Goal: Task Accomplishment & Management: Complete application form

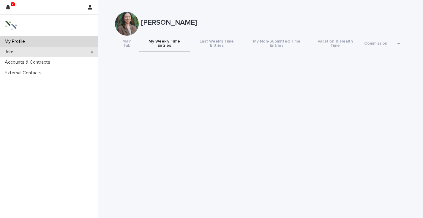
click at [43, 48] on div "Jobs" at bounding box center [49, 52] width 98 height 10
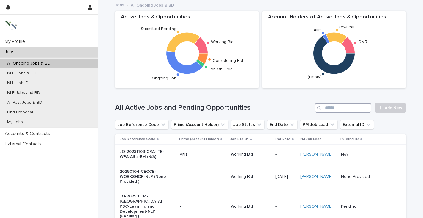
click at [330, 105] on input "Search" at bounding box center [343, 108] width 56 height 10
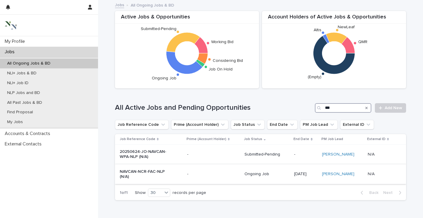
type input "***"
click at [129, 174] on p "NAVCAN-NCR-FAC-NLP (N/A)" at bounding box center [145, 174] width 50 height 10
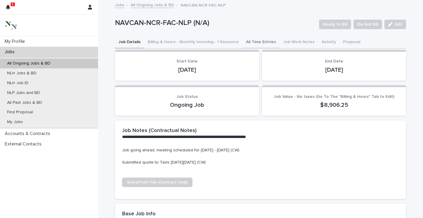
click at [248, 38] on button "All Time Entries" at bounding box center [261, 42] width 37 height 12
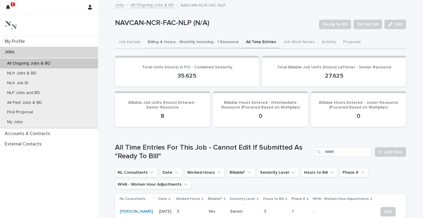
click at [188, 43] on button "Billing & Hours - Monthly Invoicing - 1 Resource" at bounding box center [193, 42] width 98 height 12
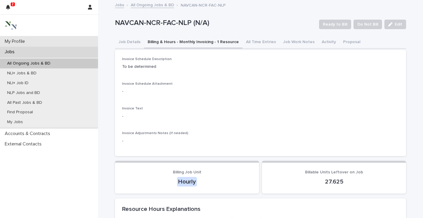
click at [48, 39] on div "My Profile" at bounding box center [49, 41] width 98 height 10
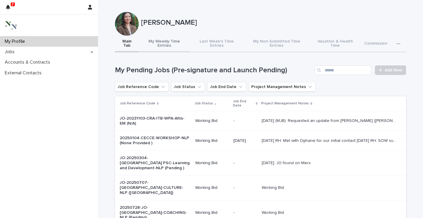
click at [167, 40] on button "My Weekly Time Entries" at bounding box center [164, 44] width 51 height 17
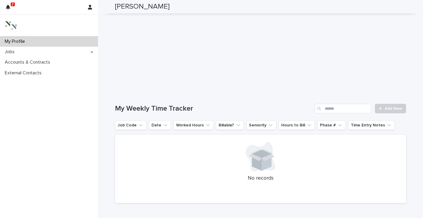
scroll to position [142, 0]
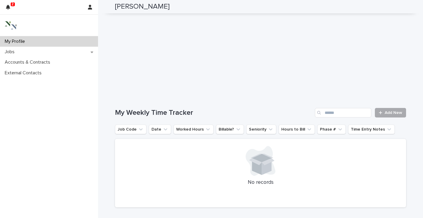
click at [385, 111] on span "Add New" at bounding box center [394, 113] width 18 height 4
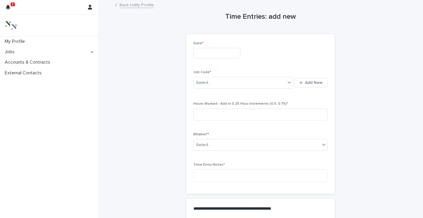
click at [218, 52] on input "text" at bounding box center [217, 53] width 47 height 10
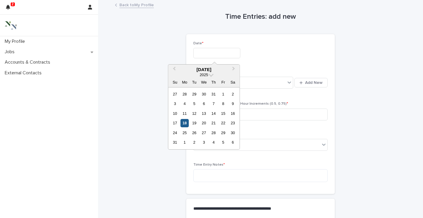
click at [185, 121] on div "18" at bounding box center [185, 123] width 8 height 8
type input "**********"
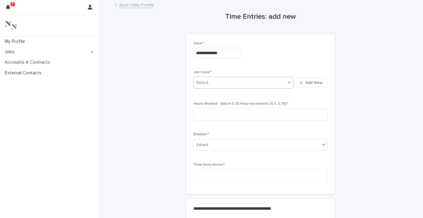
click at [214, 81] on div "Select..." at bounding box center [240, 83] width 92 height 10
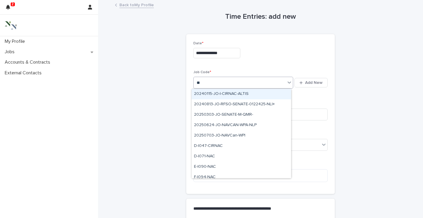
type input "***"
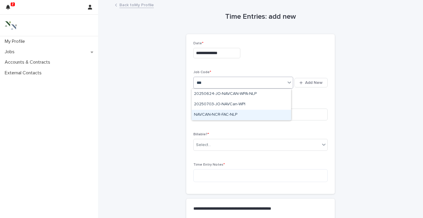
click at [227, 116] on div "NAVCAN-NCR-FAC-NLP" at bounding box center [242, 115] width 100 height 10
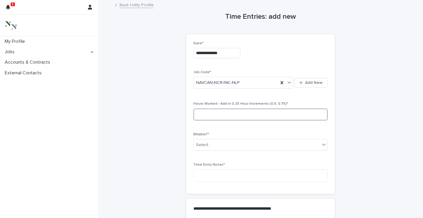
click at [210, 115] on input at bounding box center [261, 115] width 134 height 12
type input "***"
click at [195, 149] on div "Select..." at bounding box center [257, 145] width 126 height 10
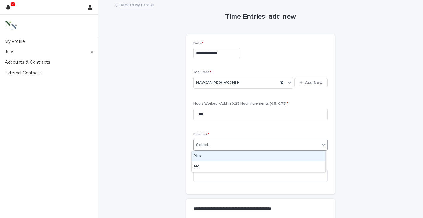
click at [203, 157] on div "Yes" at bounding box center [259, 156] width 134 height 10
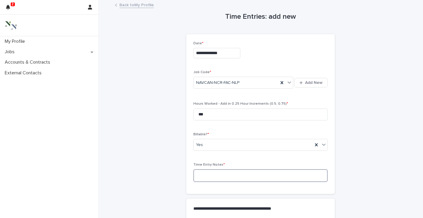
click at [203, 178] on textarea at bounding box center [261, 175] width 134 height 13
type textarea "*"
type textarea "**********"
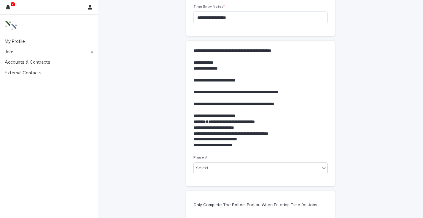
scroll to position [160, 0]
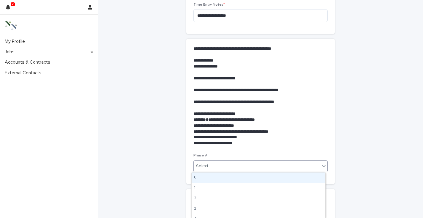
click at [212, 166] on input "text" at bounding box center [212, 166] width 1 height 5
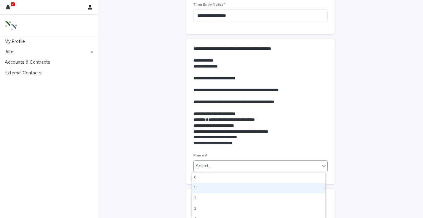
click at [201, 187] on div "1" at bounding box center [259, 188] width 134 height 10
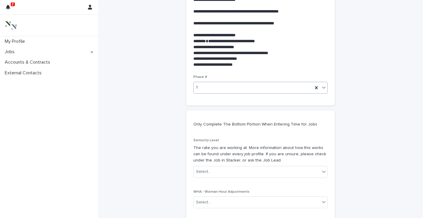
scroll to position [287, 0]
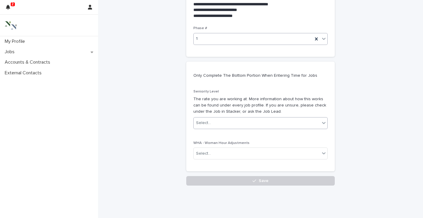
click at [211, 122] on div "Select..." at bounding box center [257, 123] width 126 height 10
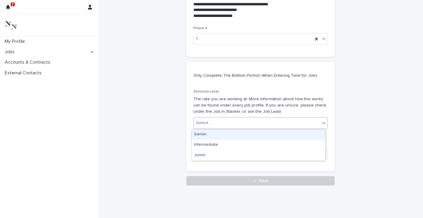
click at [210, 135] on div "Senior" at bounding box center [259, 134] width 134 height 10
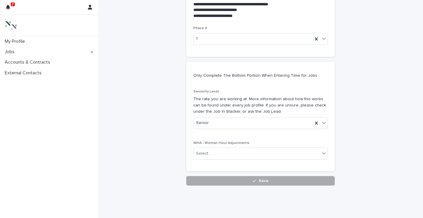
click at [221, 183] on button "Save" at bounding box center [260, 181] width 149 height 10
